Goal: Book appointment/travel/reservation

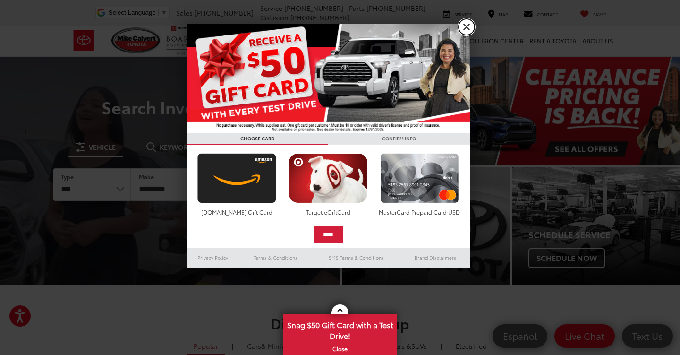
click at [461, 31] on link "X" at bounding box center [467, 27] width 16 height 16
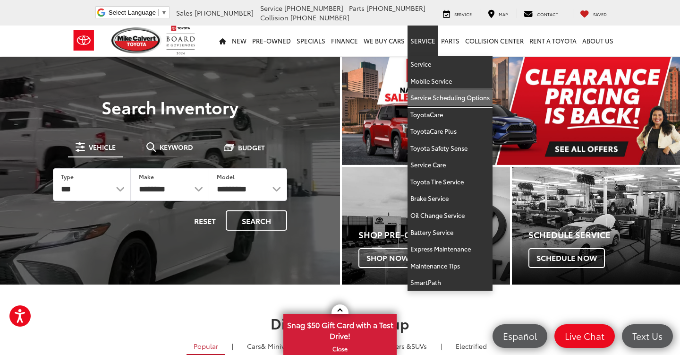
click at [435, 97] on link "Service Scheduling Options" at bounding box center [450, 97] width 85 height 17
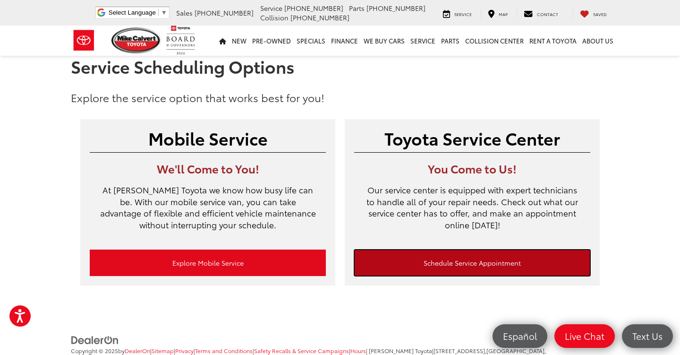
click at [431, 250] on link "Schedule Service Appointment" at bounding box center [472, 262] width 236 height 26
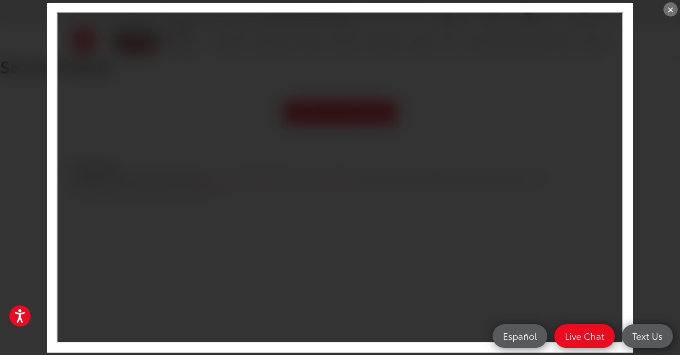
click at [673, 11] on div "×" at bounding box center [671, 9] width 14 height 14
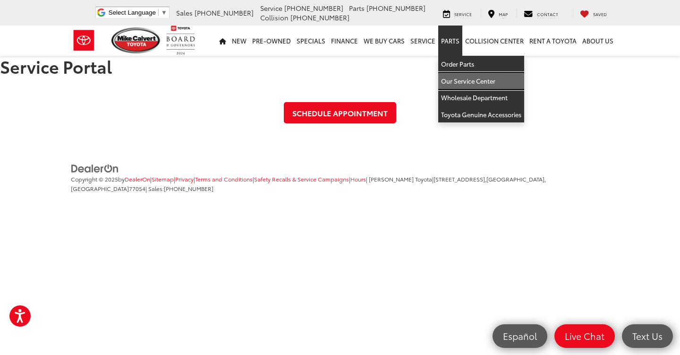
click at [454, 77] on link "Our Service Center" at bounding box center [481, 81] width 86 height 17
